Goal: Consume media (video, audio): Consume media (video, audio)

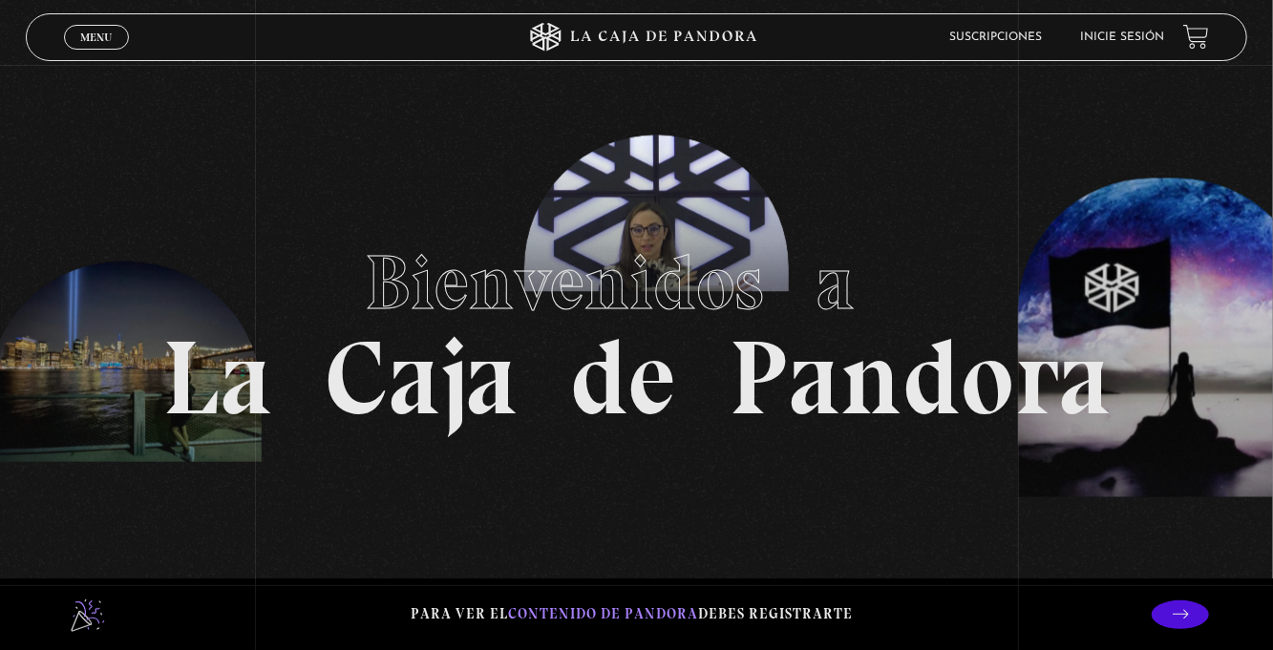
click at [120, 37] on link "Menu Cerrar" at bounding box center [96, 37] width 65 height 25
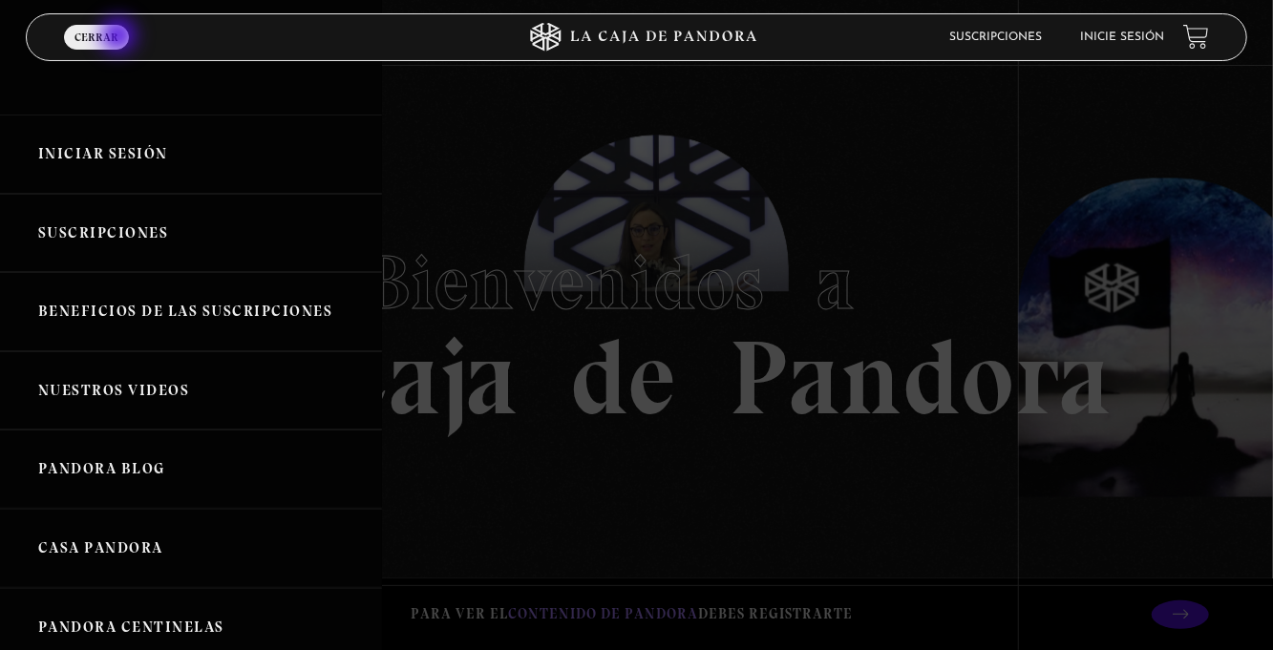
click at [124, 151] on link "Iniciar Sesión" at bounding box center [191, 154] width 382 height 79
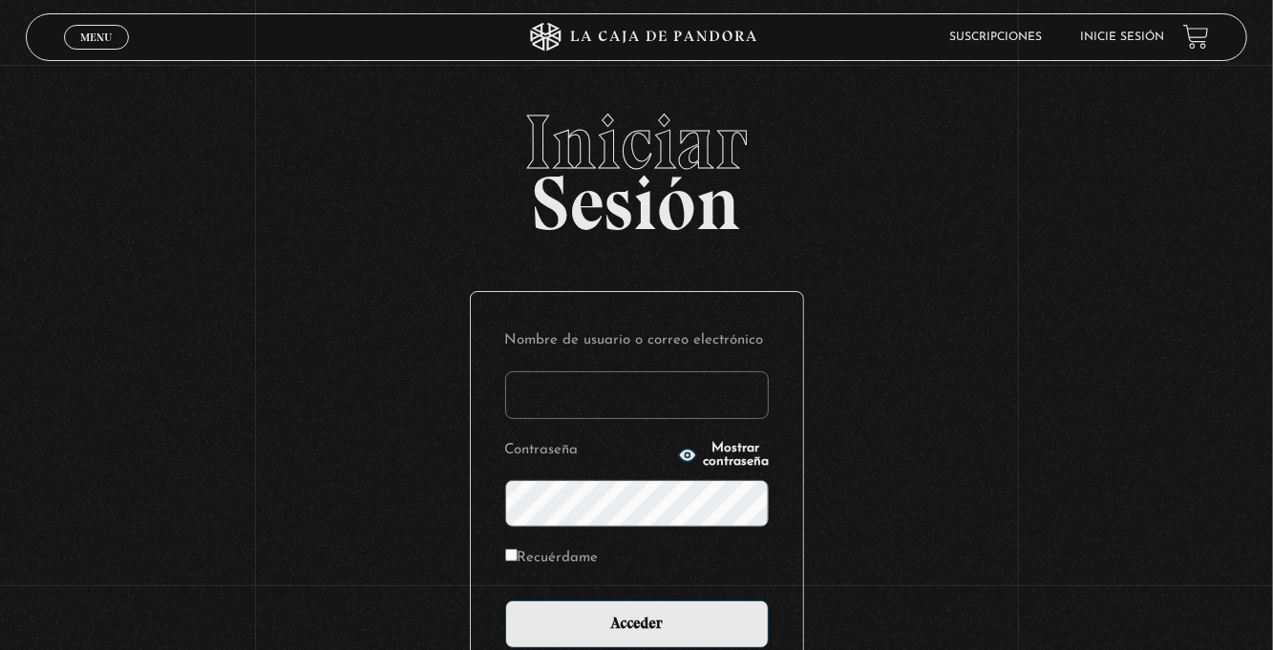
click at [554, 406] on input "Nombre de usuario o correo electrónico" at bounding box center [636, 395] width 263 height 48
type input "euherra@gmail.com"
click at [505, 601] on input "Acceder" at bounding box center [636, 625] width 263 height 48
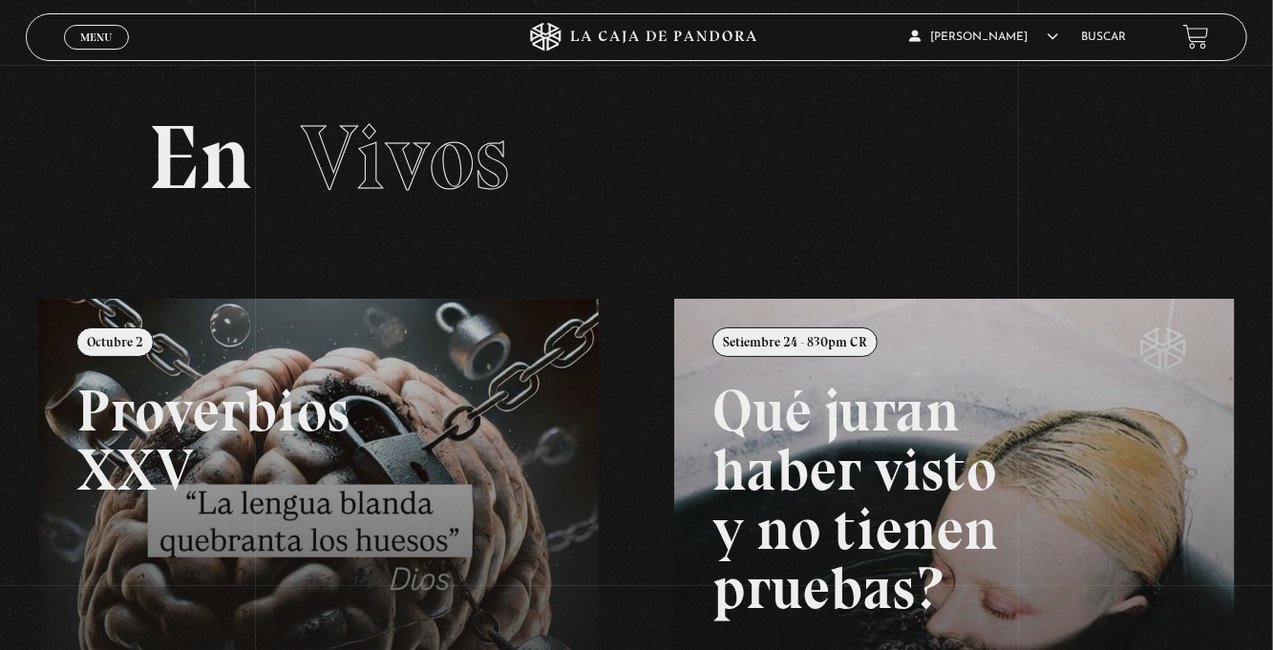
click at [88, 30] on link "Menu Cerrar" at bounding box center [96, 37] width 65 height 25
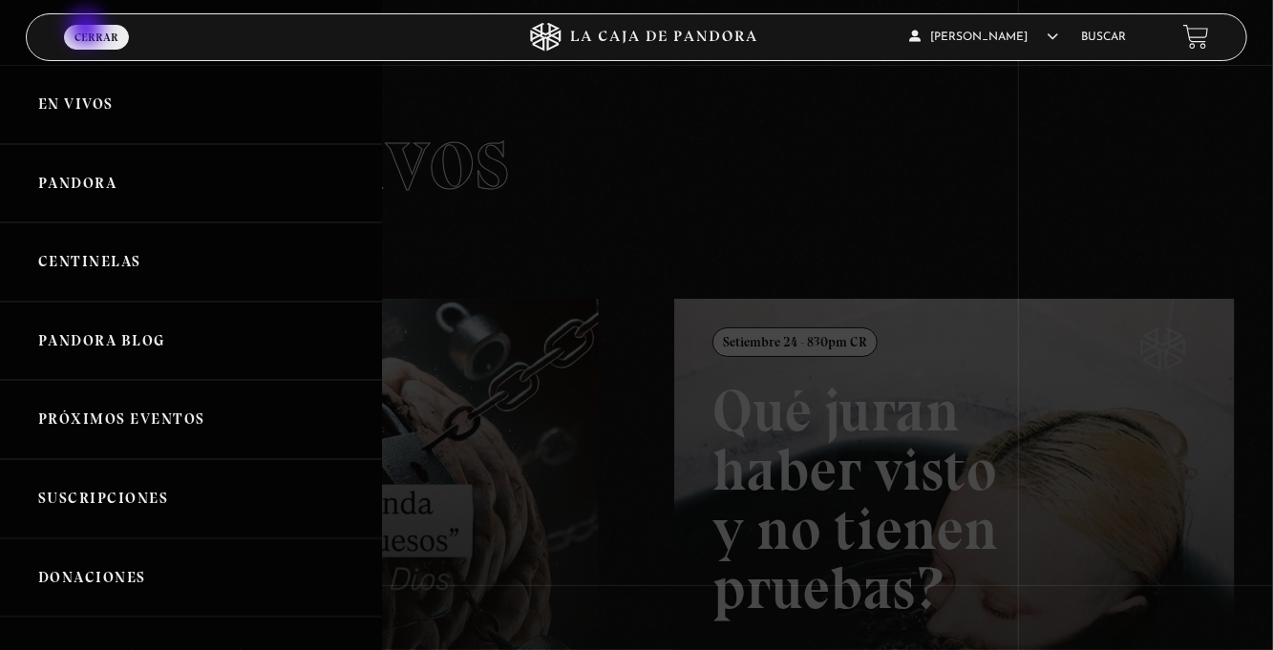
click at [196, 273] on link "Centinelas" at bounding box center [191, 261] width 382 height 79
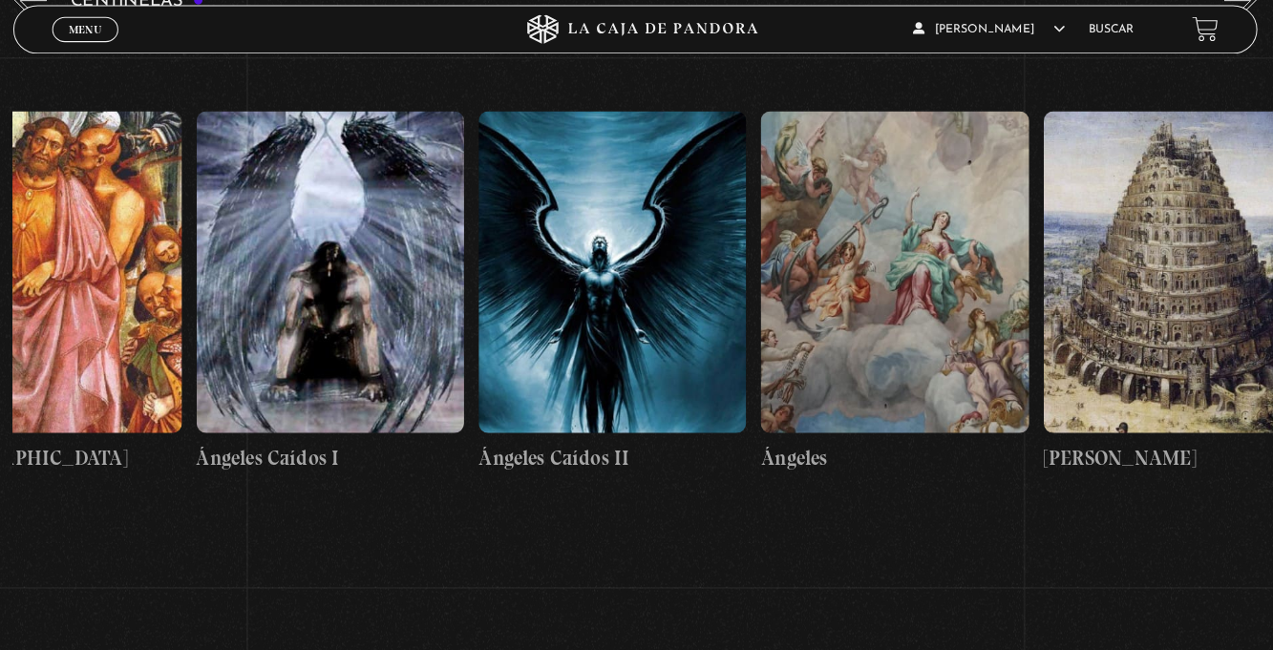
scroll to position [0, 28933]
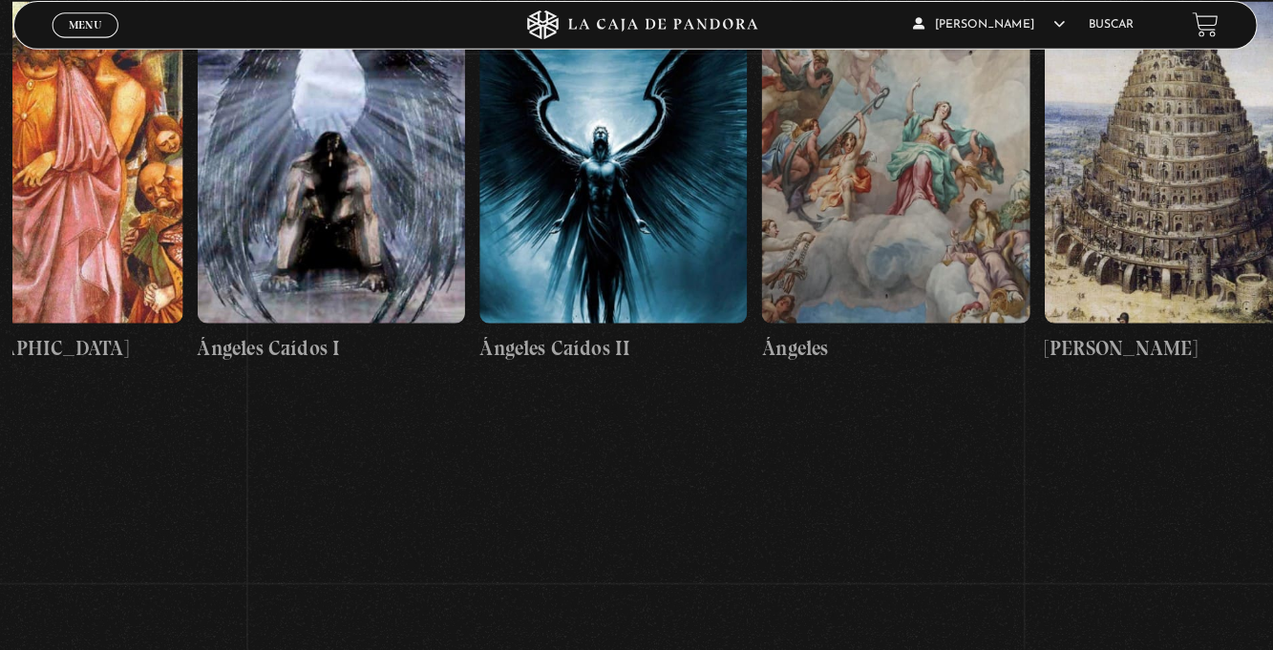
click at [866, 227] on figure at bounding box center [892, 171] width 263 height 316
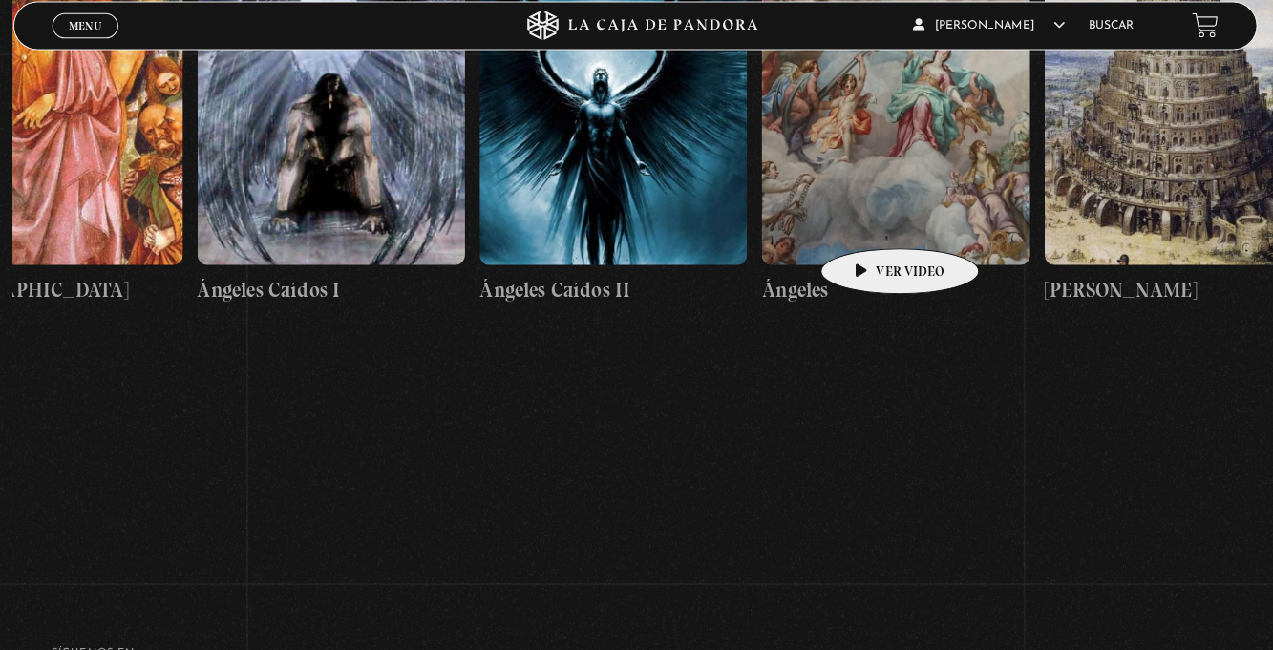
scroll to position [0, 28838]
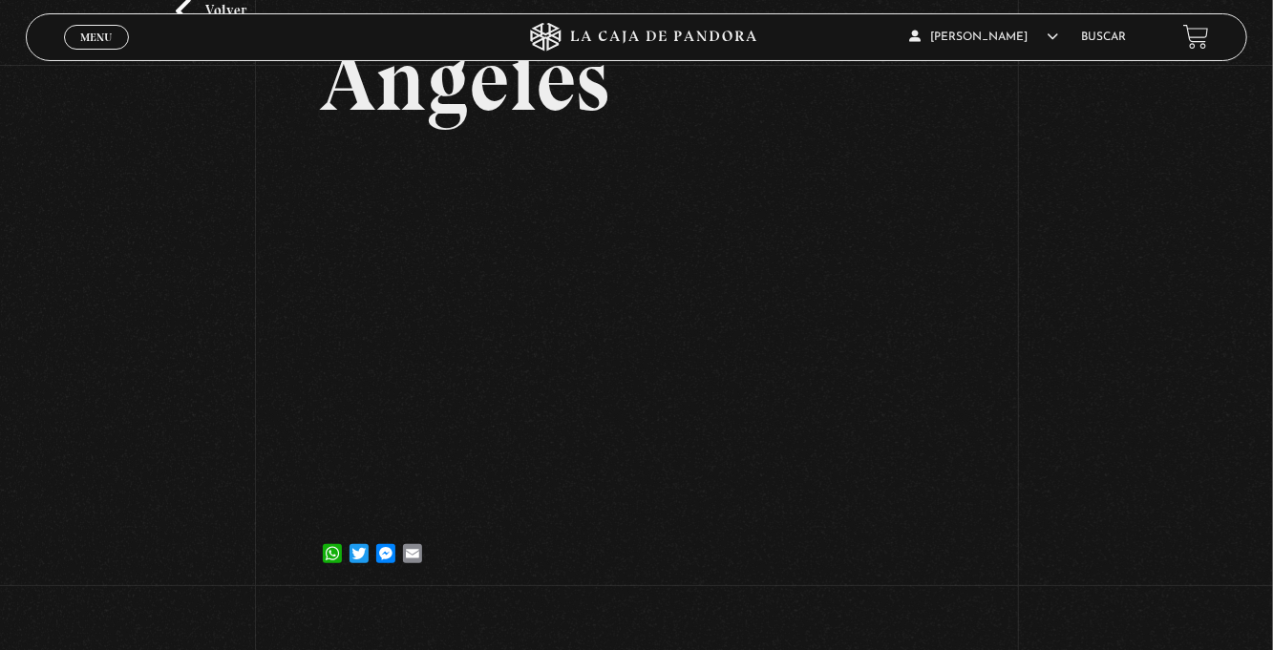
scroll to position [139, 0]
